Goal: Task Accomplishment & Management: Complete application form

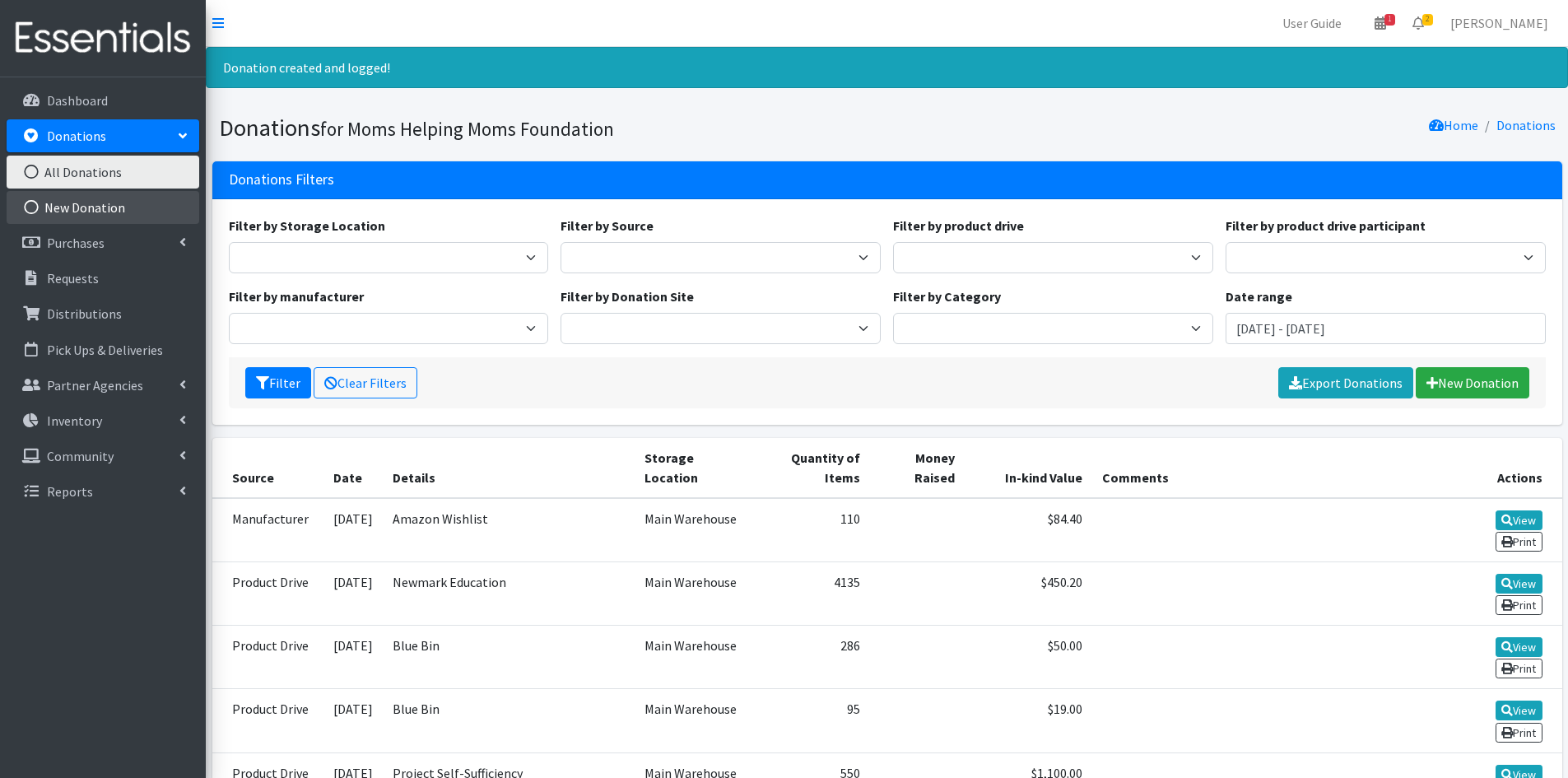
click at [97, 207] on link "New Donation" at bounding box center [103, 207] width 193 height 33
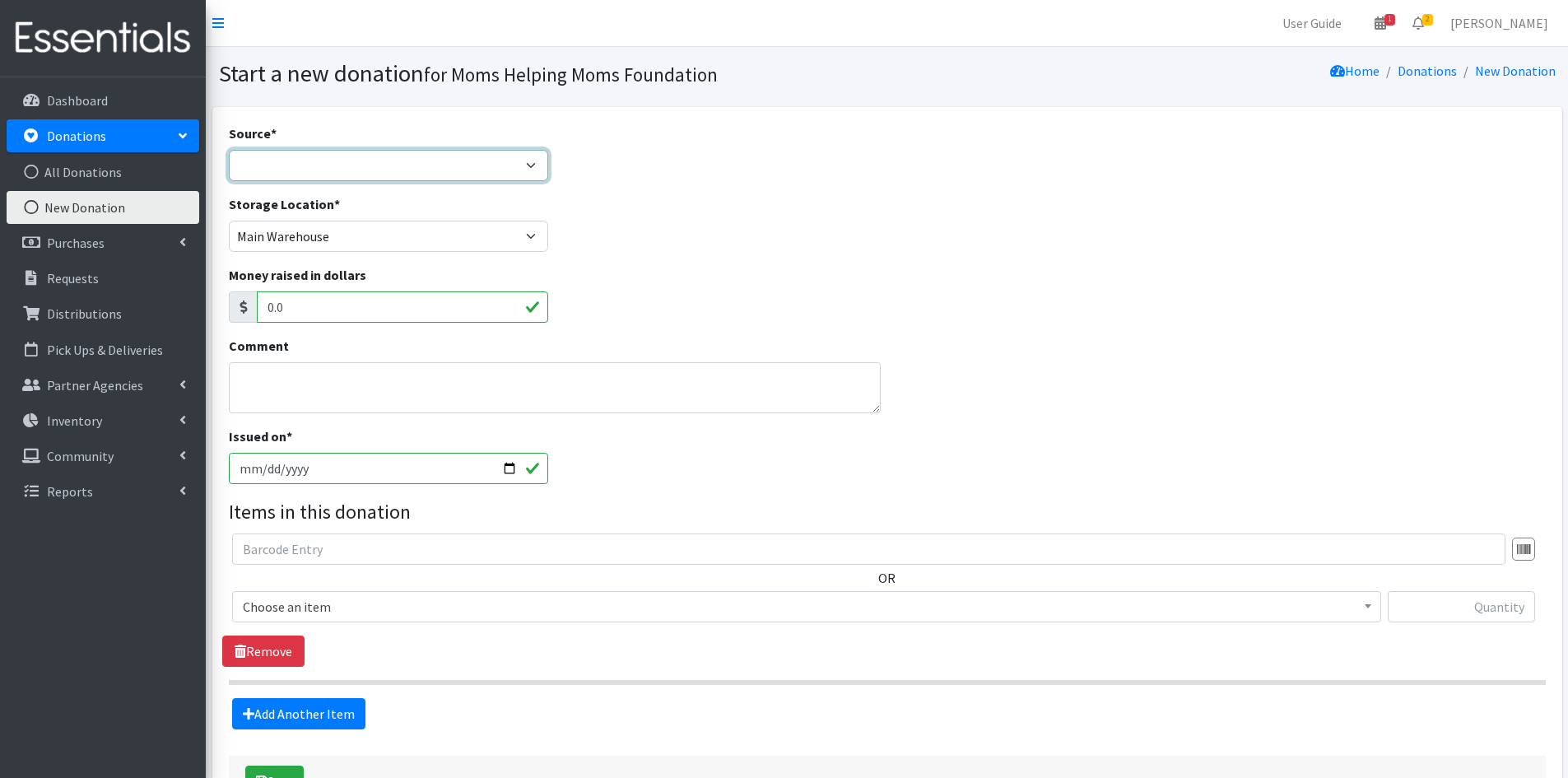
click at [531, 167] on select "Product Drive Manufacturer Donation Site Misc. Donation" at bounding box center [389, 166] width 320 height 31
select select "Manufacturer"
click at [229, 150] on select "Product Drive Manufacturer Donation Site Misc. Donation" at bounding box center [389, 166] width 320 height 31
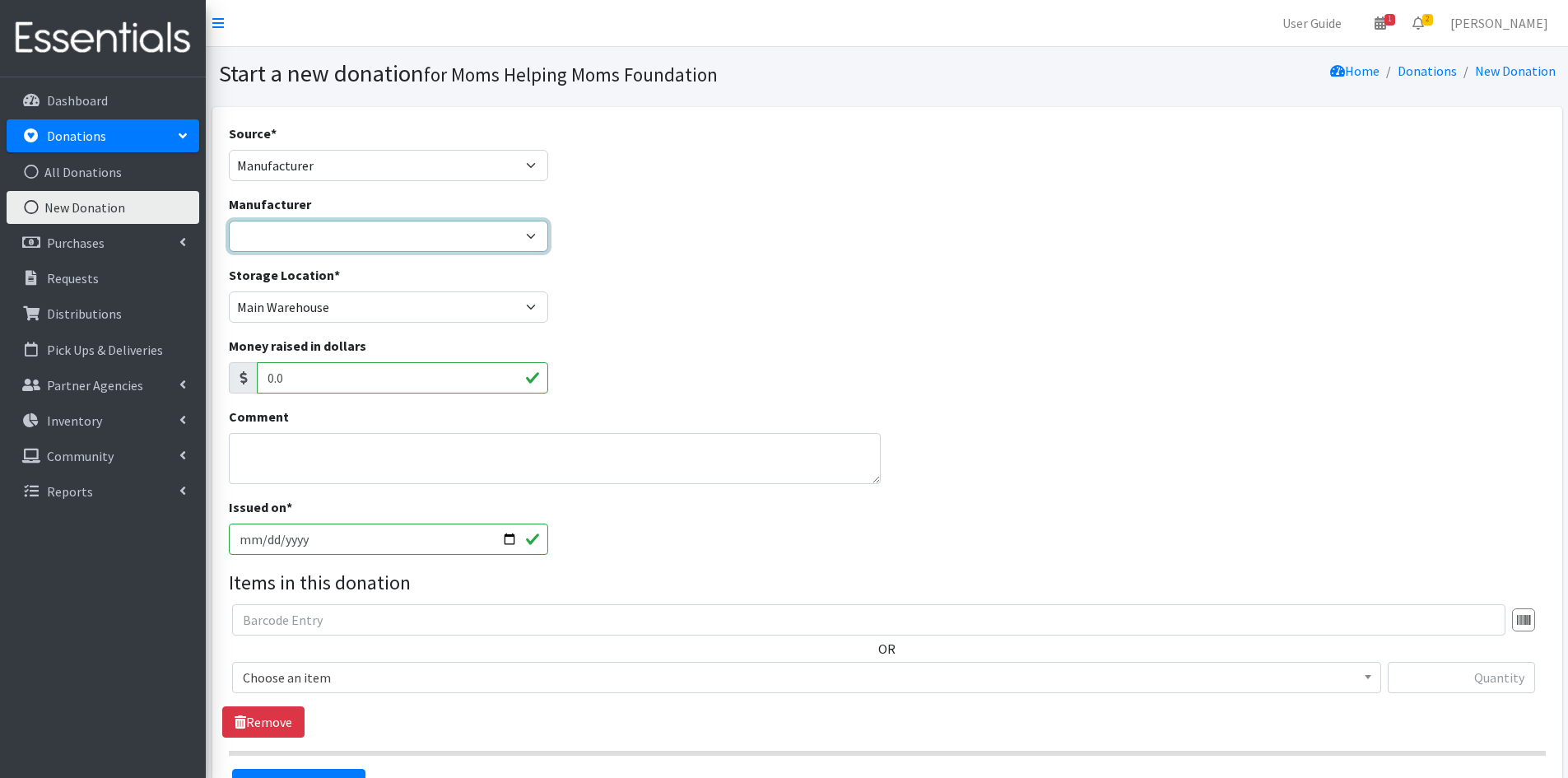
click at [530, 239] on select "Alliance for Period Supplies Amazon Wishlist Baby2Baby Birthday Box Bridges of …" at bounding box center [389, 236] width 320 height 31
select select "88"
click at [229, 220] on select "Alliance for Period Supplies Amazon Wishlist Baby2Baby Birthday Box Bridges of …" at bounding box center [389, 236] width 320 height 31
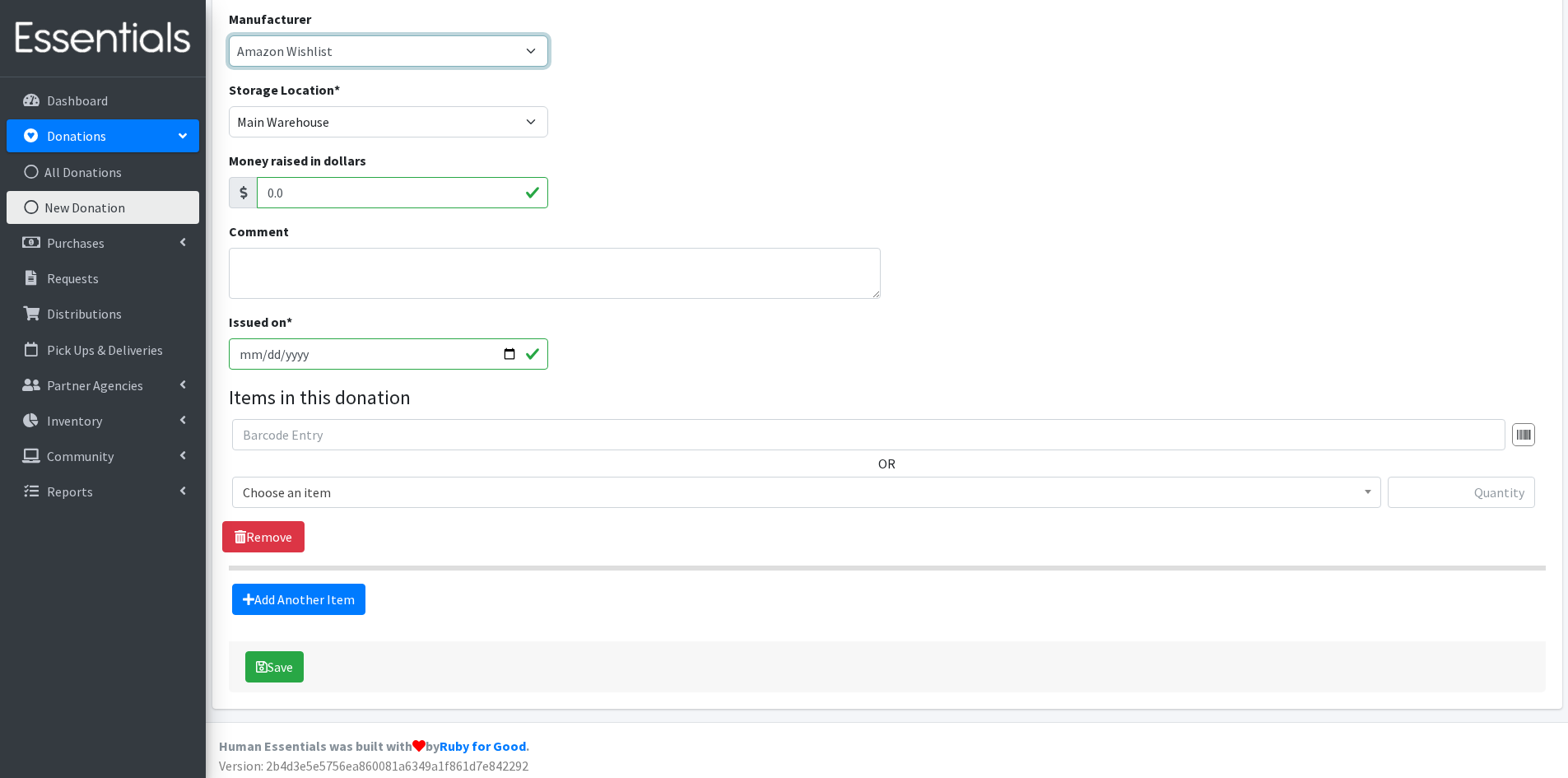
scroll to position [191, 0]
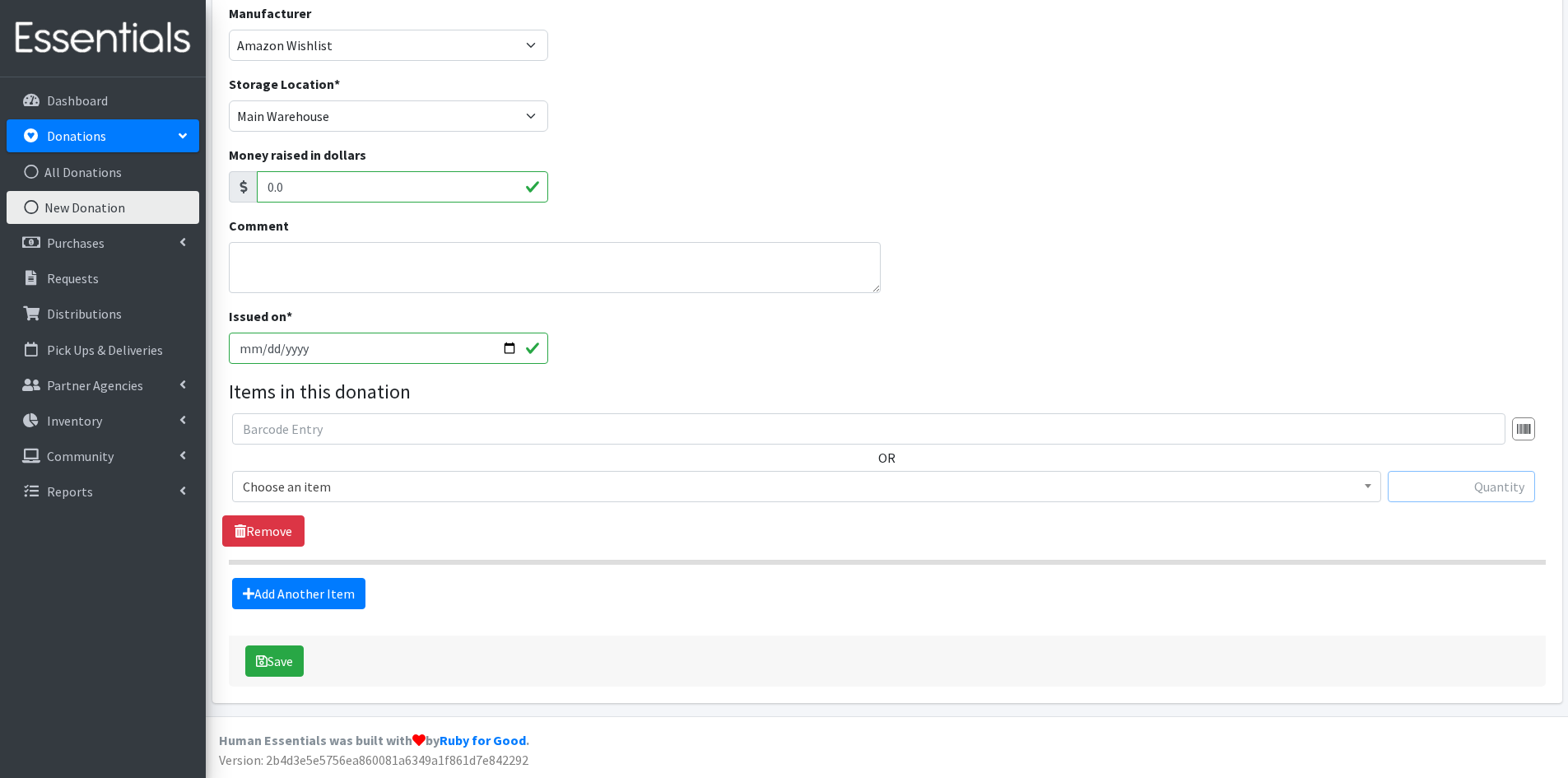
click at [1438, 482] on input "text" at bounding box center [1461, 487] width 147 height 31
type input "106"
click at [1369, 488] on b at bounding box center [1369, 486] width 7 height 4
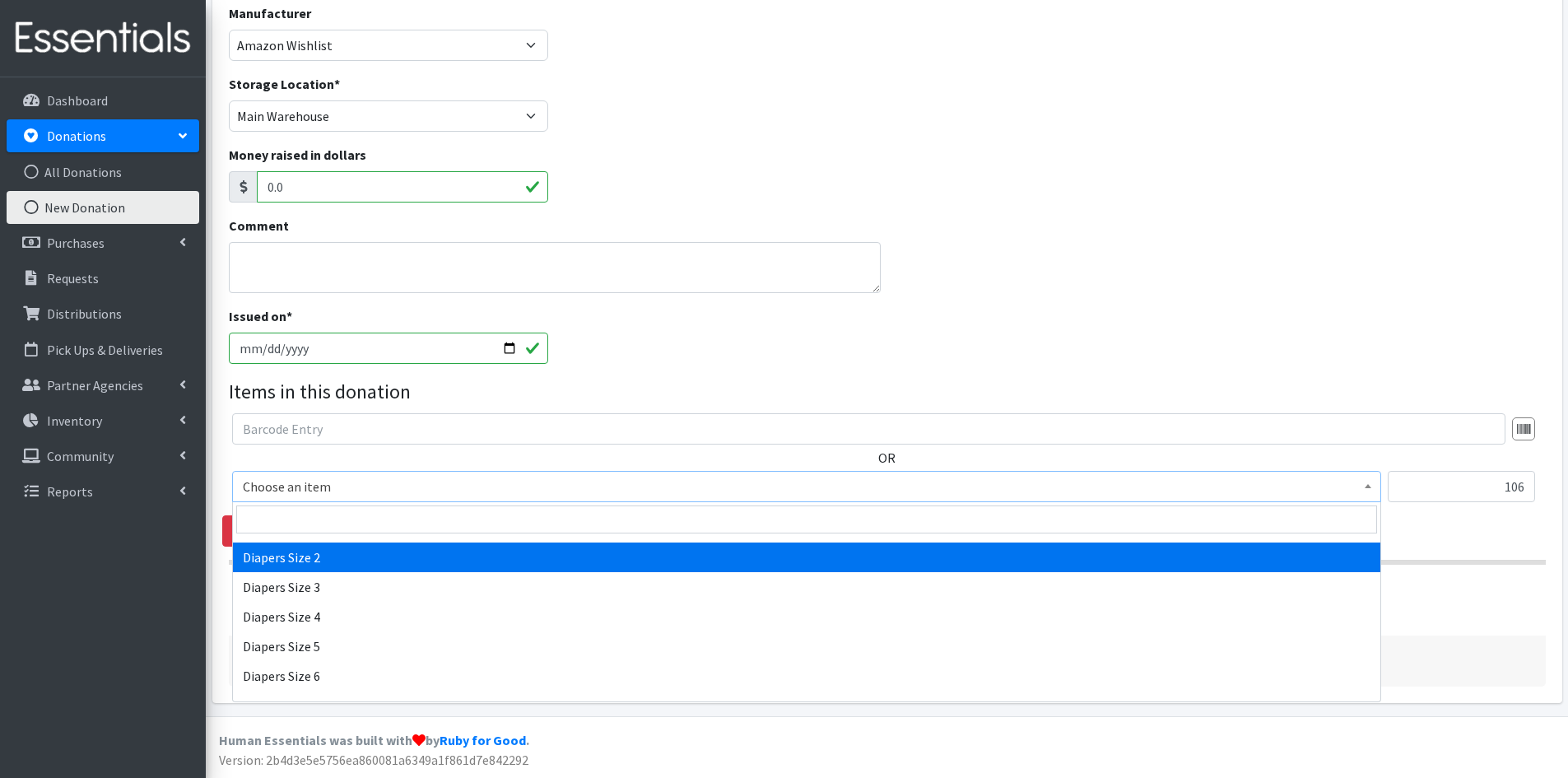
scroll to position [1811, 0]
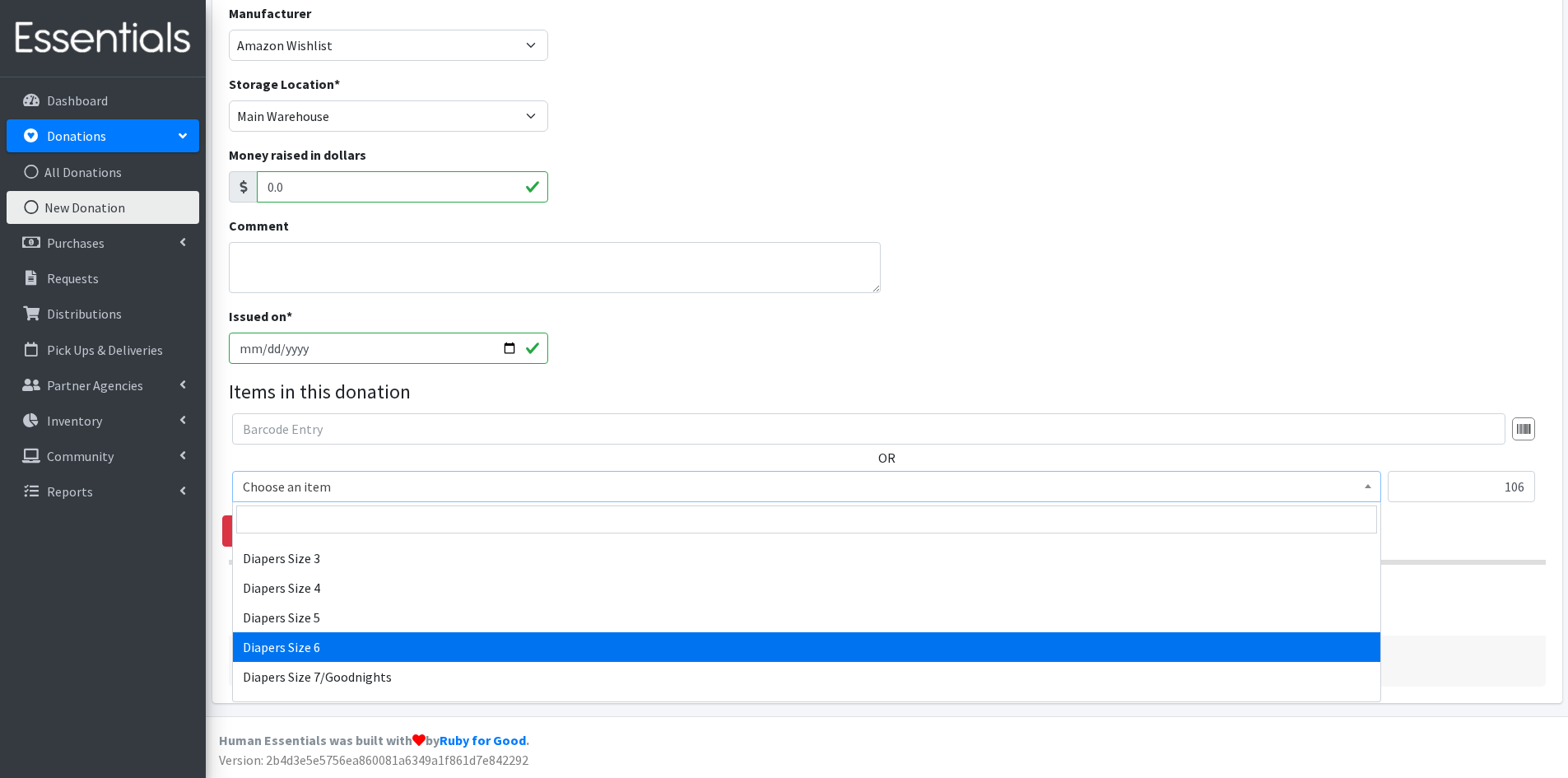
select select "1969"
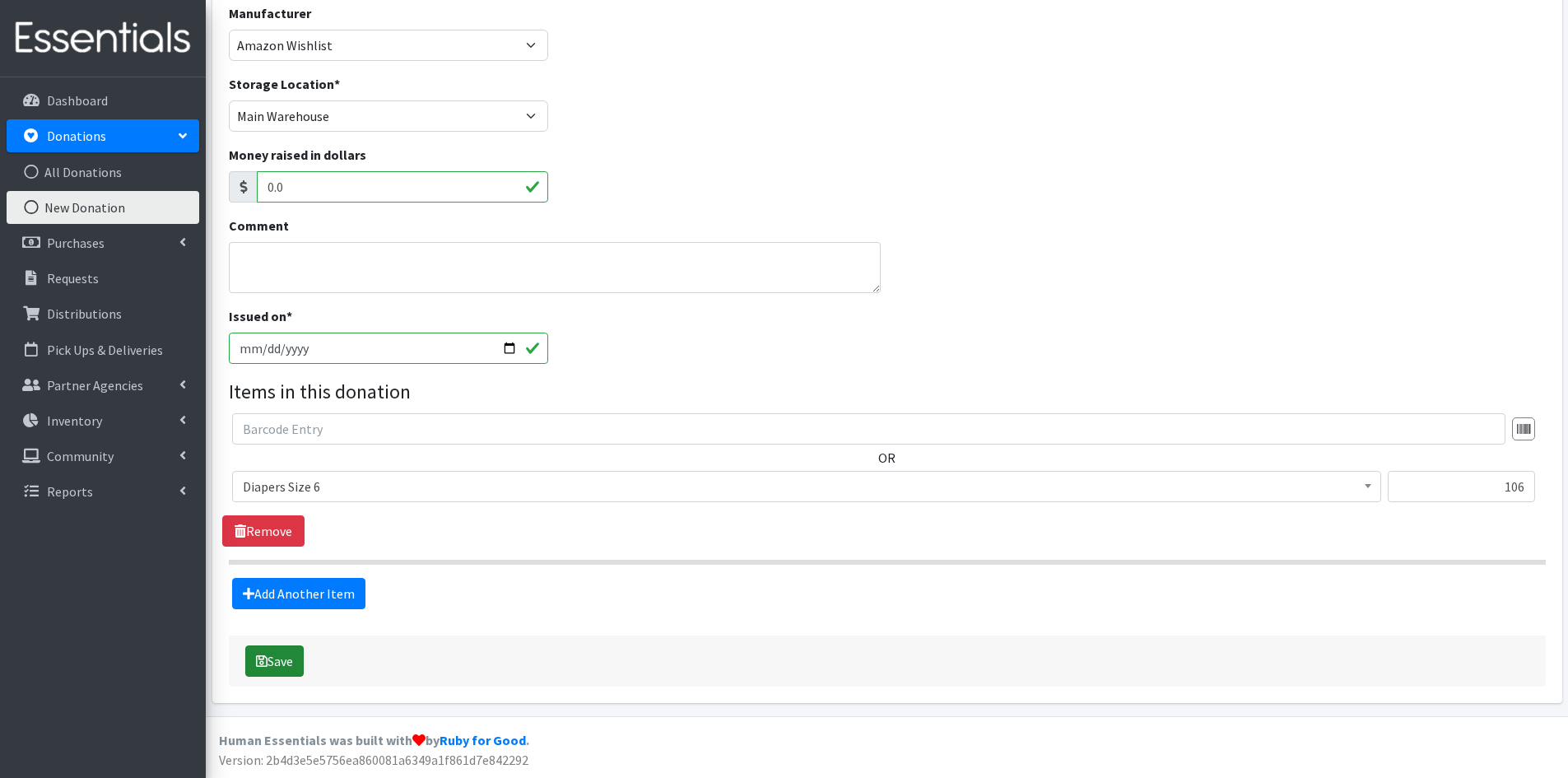
click at [276, 657] on button "Save" at bounding box center [274, 661] width 58 height 31
